Goal: Download file/media

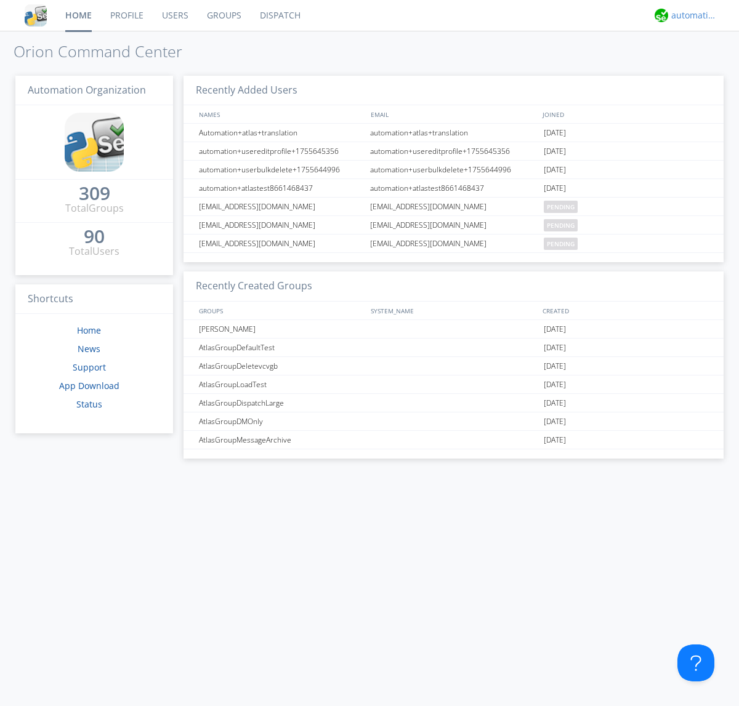
click at [691, 15] on div "automation+atlas" at bounding box center [694, 15] width 46 height 12
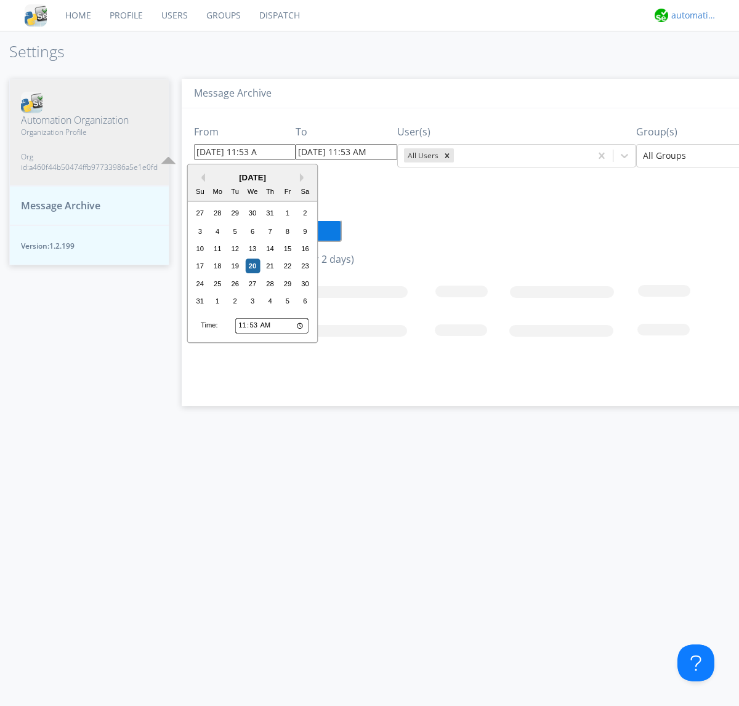
type input "08/13/2025 11:53 AM"
type input "[DATE] 11:53 AM"
type input "08/13/2025 11:53 AM"
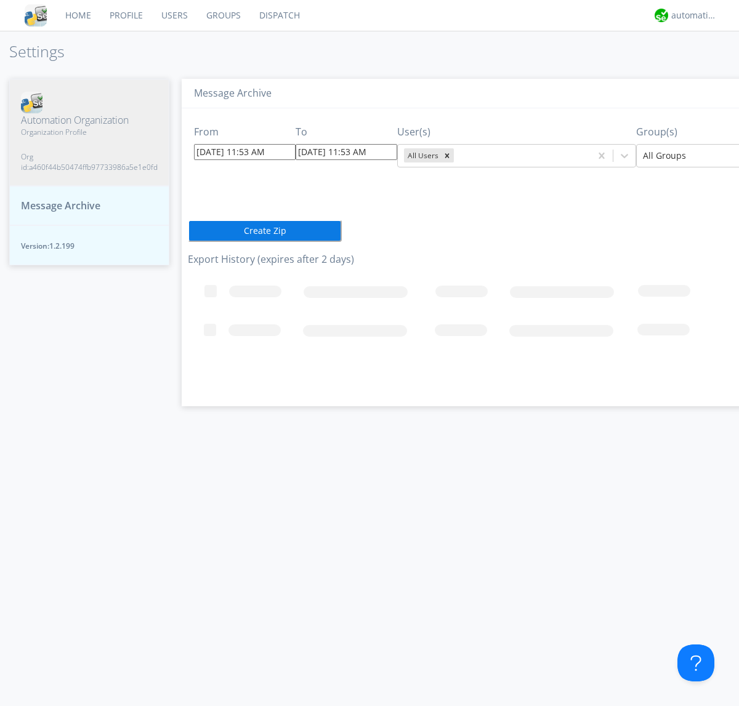
click at [445, 155] on icon "Remove All Users" at bounding box center [447, 155] width 4 height 4
click at [456, 155] on input "text" at bounding box center [457, 156] width 2 height 12
click at [682, 155] on div at bounding box center [733, 155] width 180 height 15
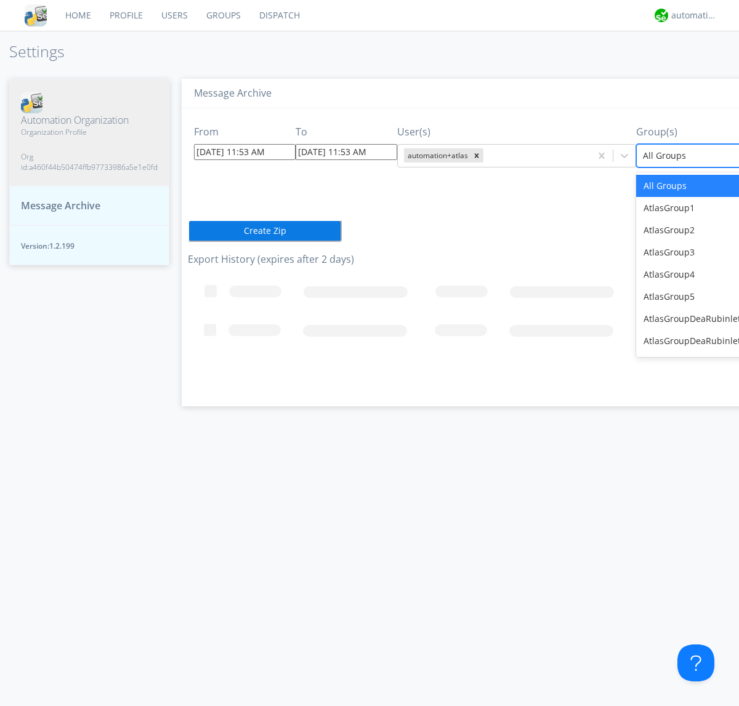
click at [188, 230] on button "Create Zip" at bounding box center [265, 231] width 154 height 22
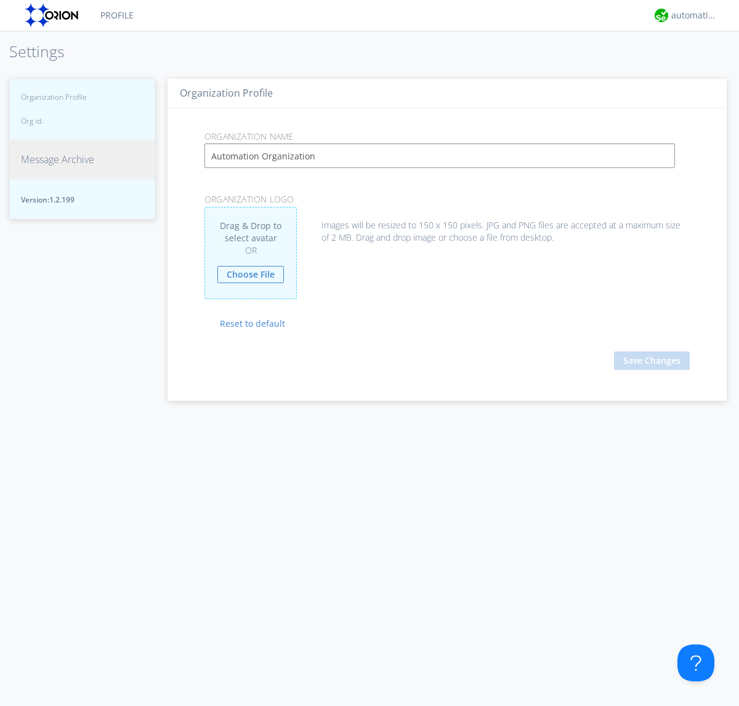
click at [57, 167] on span "Message Archive" at bounding box center [57, 160] width 73 height 14
